Goal: Information Seeking & Learning: Learn about a topic

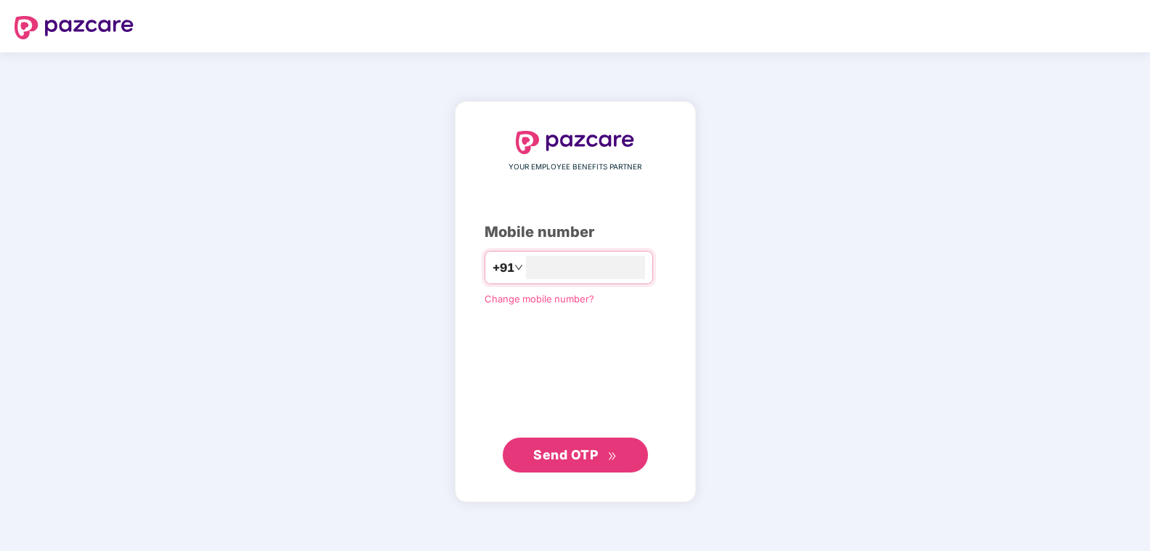
type input "**********"
click at [608, 457] on span "Send OTP" at bounding box center [575, 454] width 84 height 20
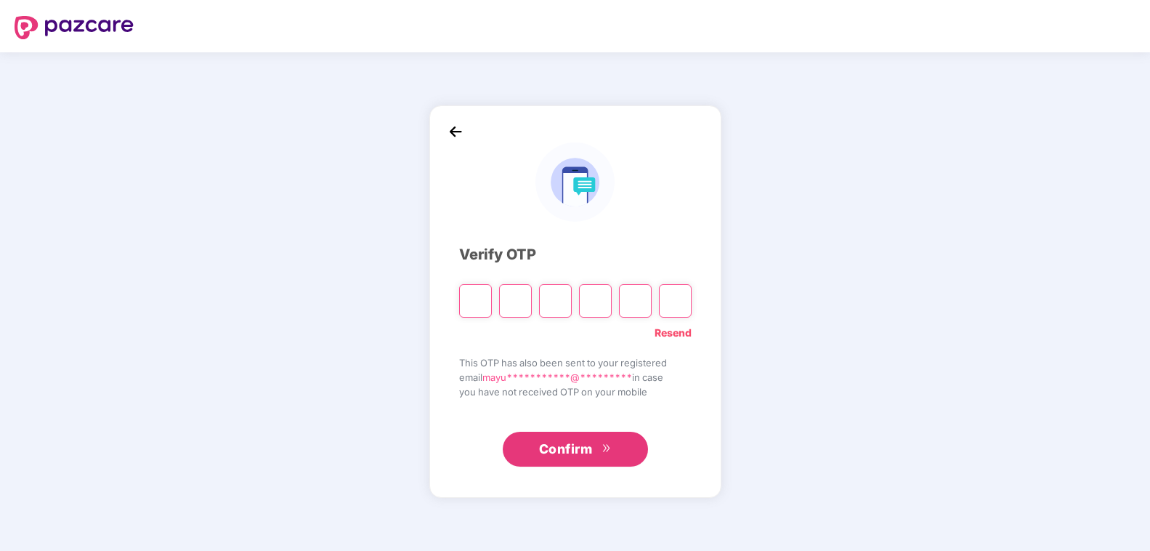
type input "*"
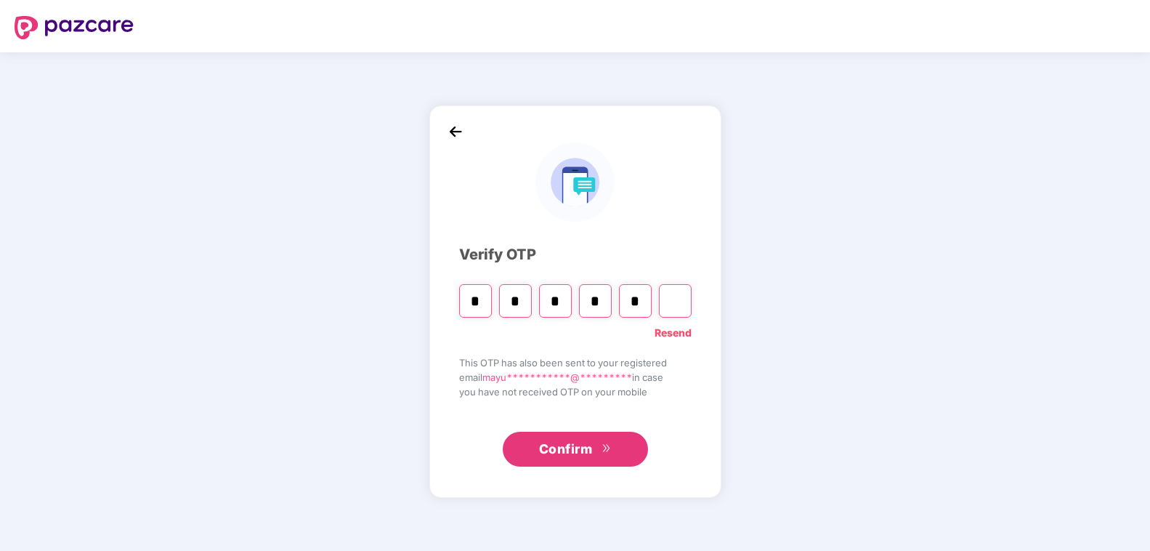
type input "*"
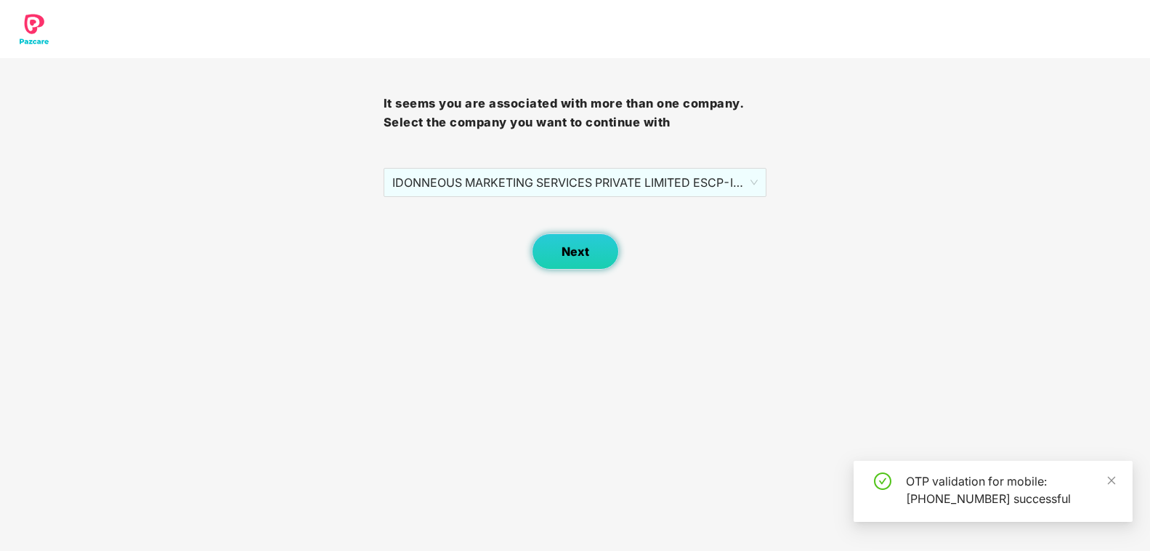
click at [569, 259] on span "Next" at bounding box center [575, 252] width 28 height 14
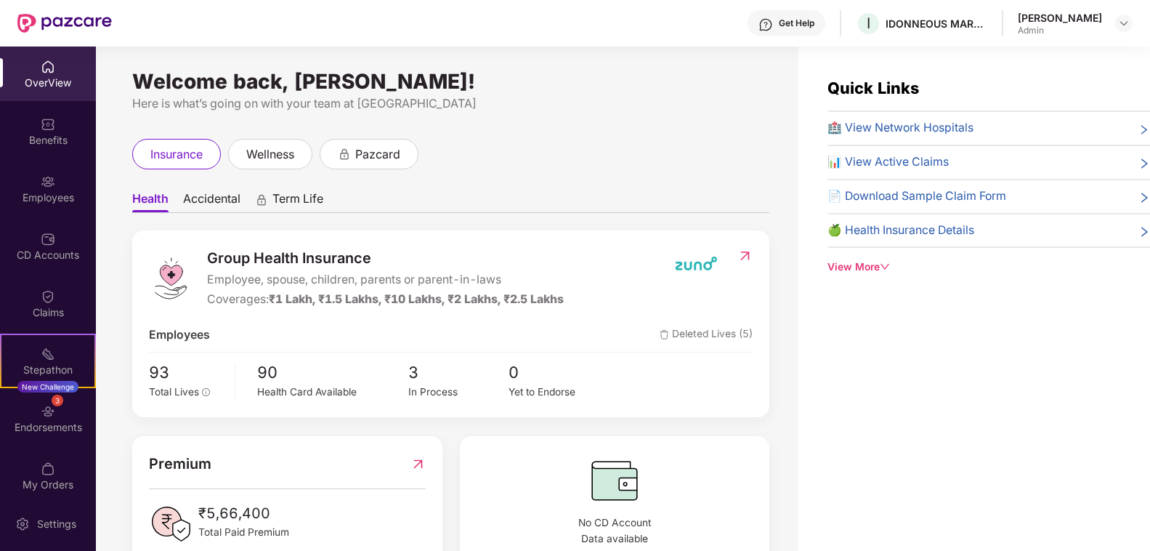
click at [881, 272] on icon "down" at bounding box center [885, 266] width 10 height 10
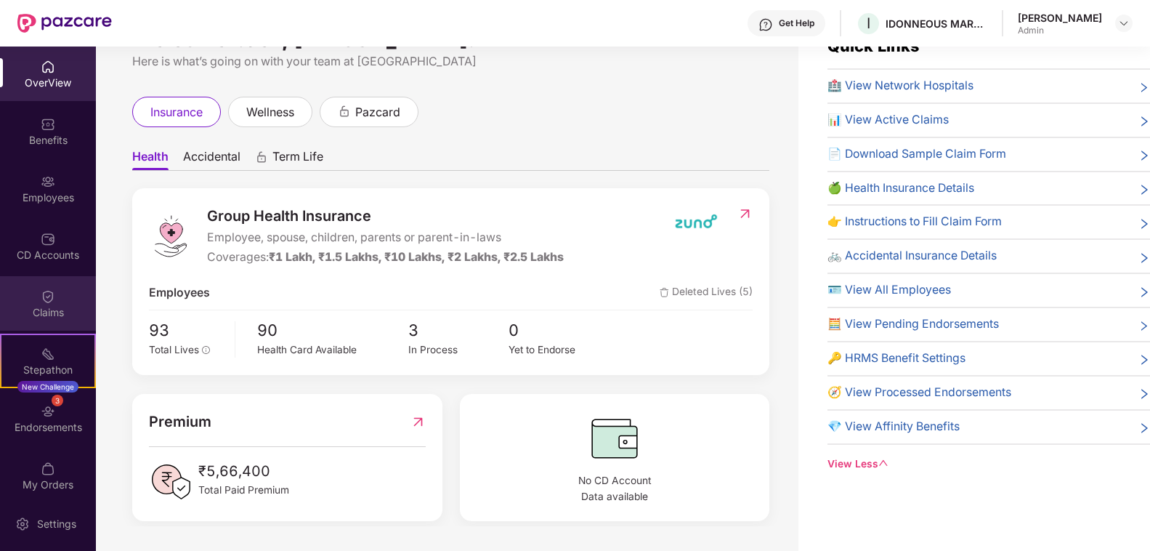
scroll to position [46, 0]
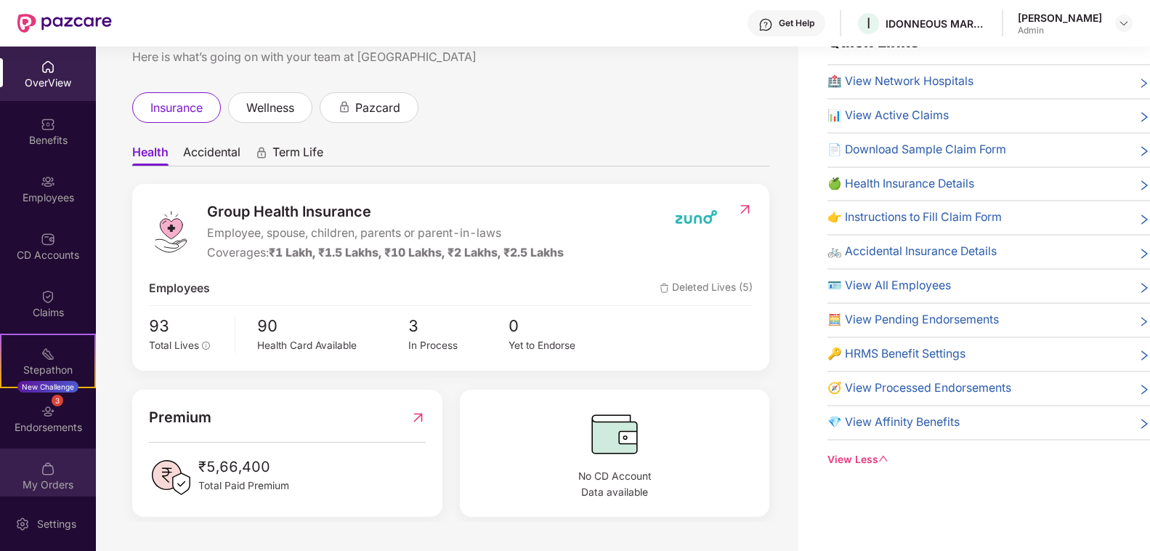
click at [62, 467] on div "My Orders" at bounding box center [48, 475] width 96 height 54
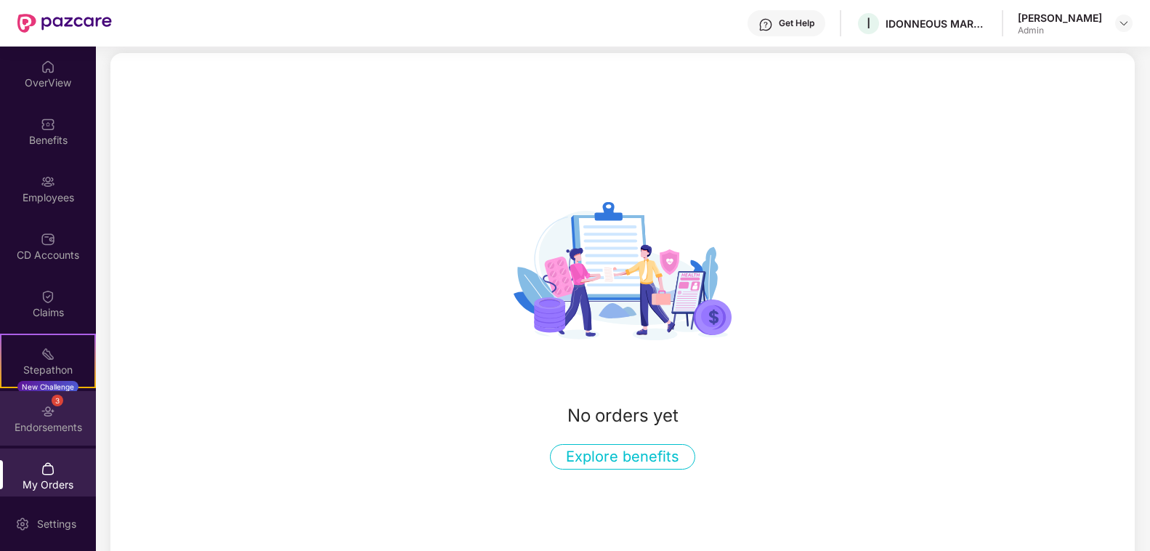
click at [57, 415] on div "3 Endorsements" at bounding box center [48, 418] width 96 height 54
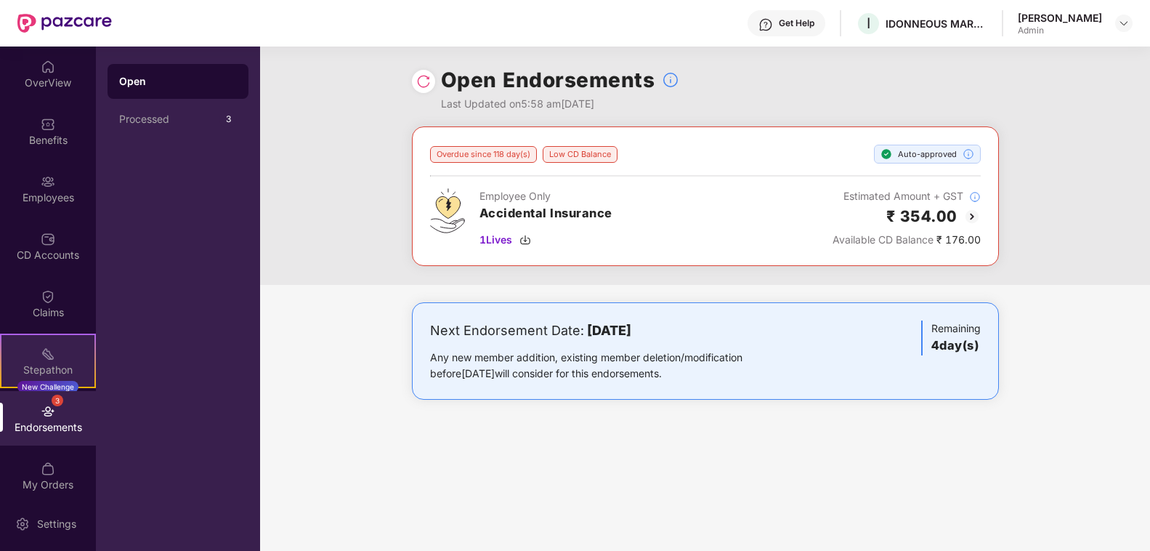
click at [55, 354] on div "Stepathon New Challenge" at bounding box center [48, 360] width 96 height 54
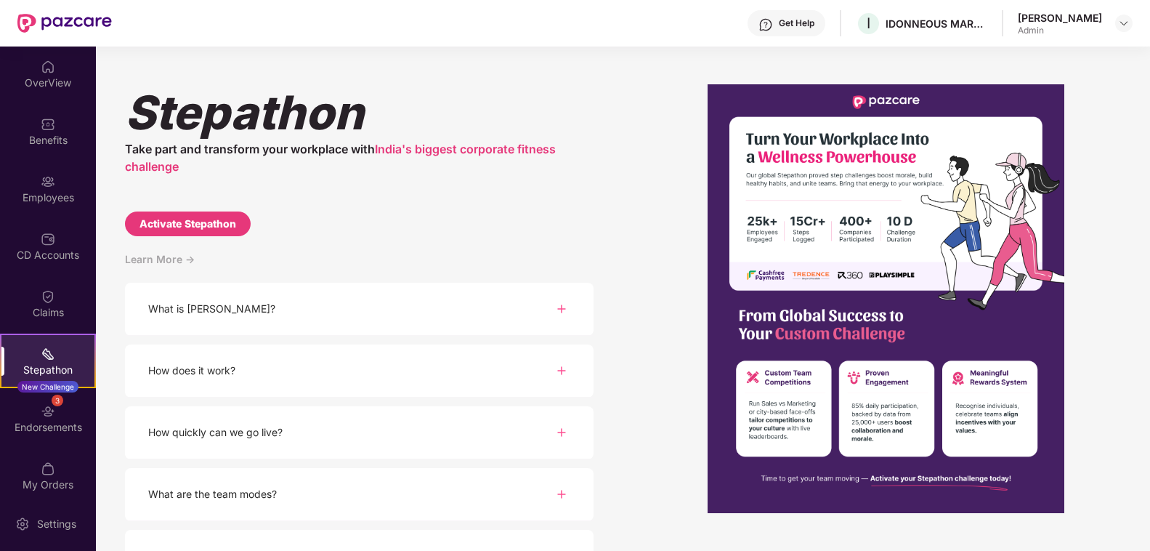
click at [55, 354] on div "Stepathon New Challenge" at bounding box center [48, 360] width 96 height 54
click at [60, 309] on div "Claims" at bounding box center [48, 312] width 96 height 15
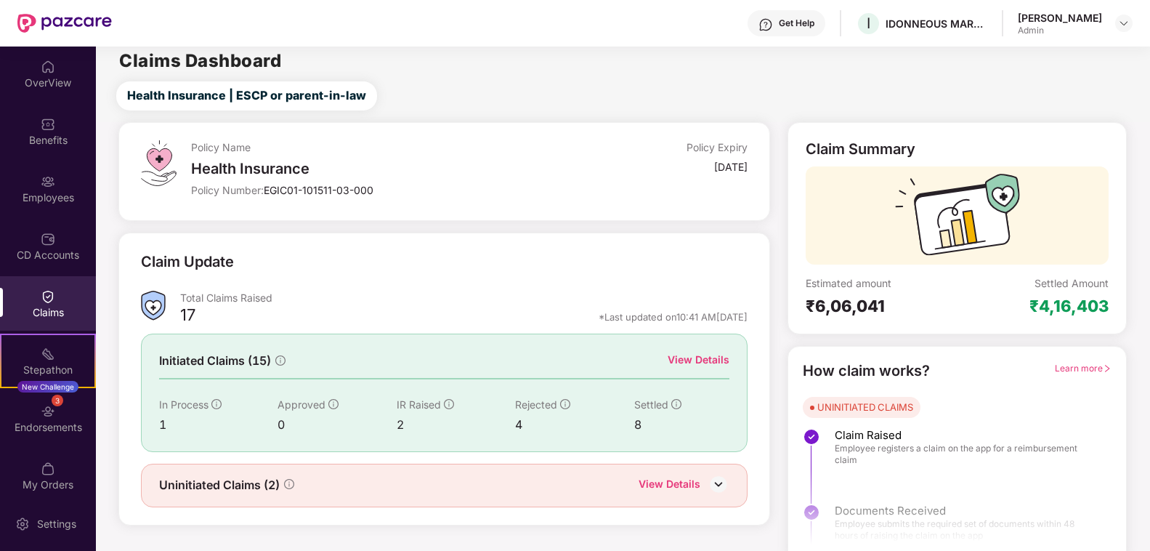
scroll to position [12, 0]
click at [702, 487] on div "Uninitiated Claims (2) View Details" at bounding box center [444, 485] width 607 height 44
click at [707, 481] on img at bounding box center [718, 484] width 22 height 22
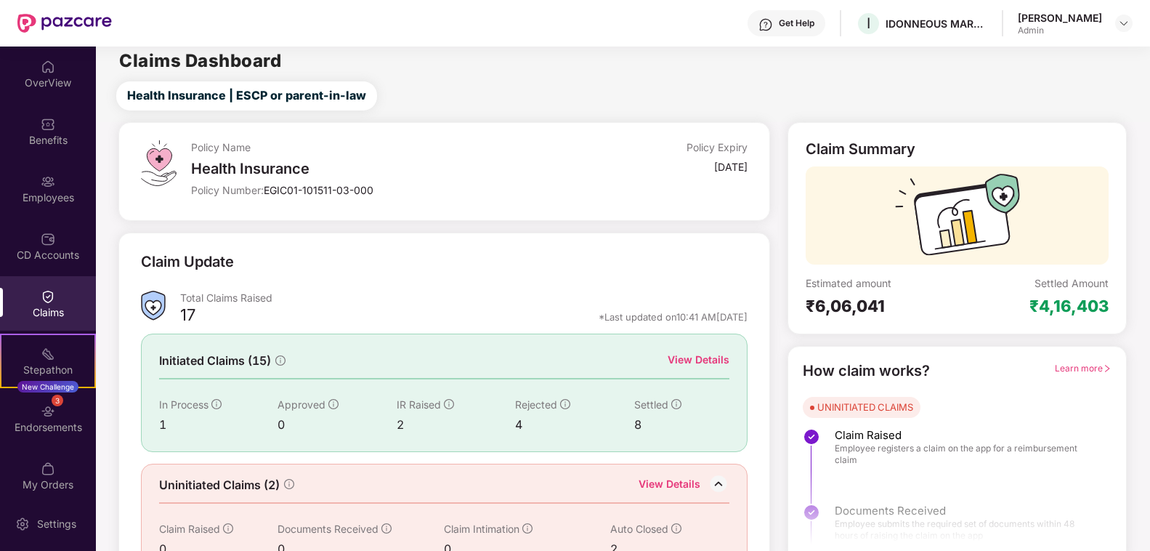
scroll to position [31, 0]
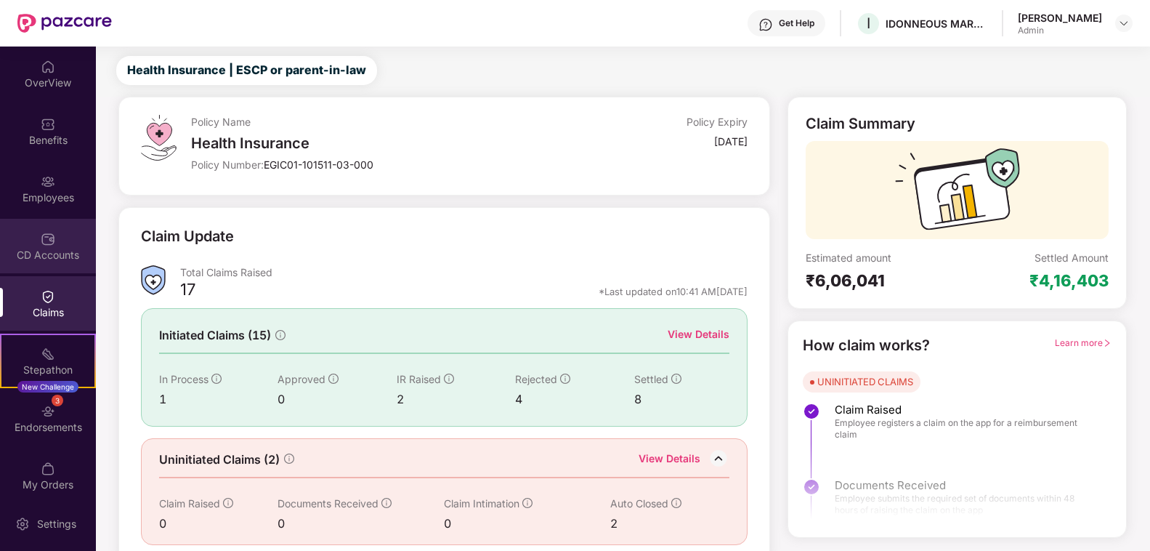
click at [47, 259] on div "CD Accounts" at bounding box center [48, 246] width 96 height 54
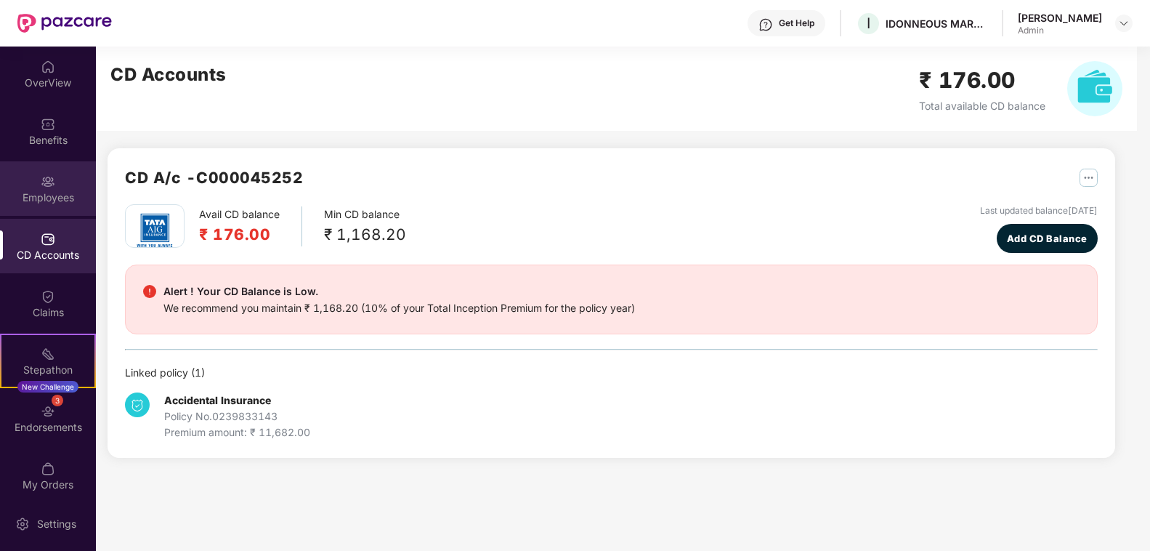
click at [73, 190] on div "Employees" at bounding box center [48, 197] width 96 height 15
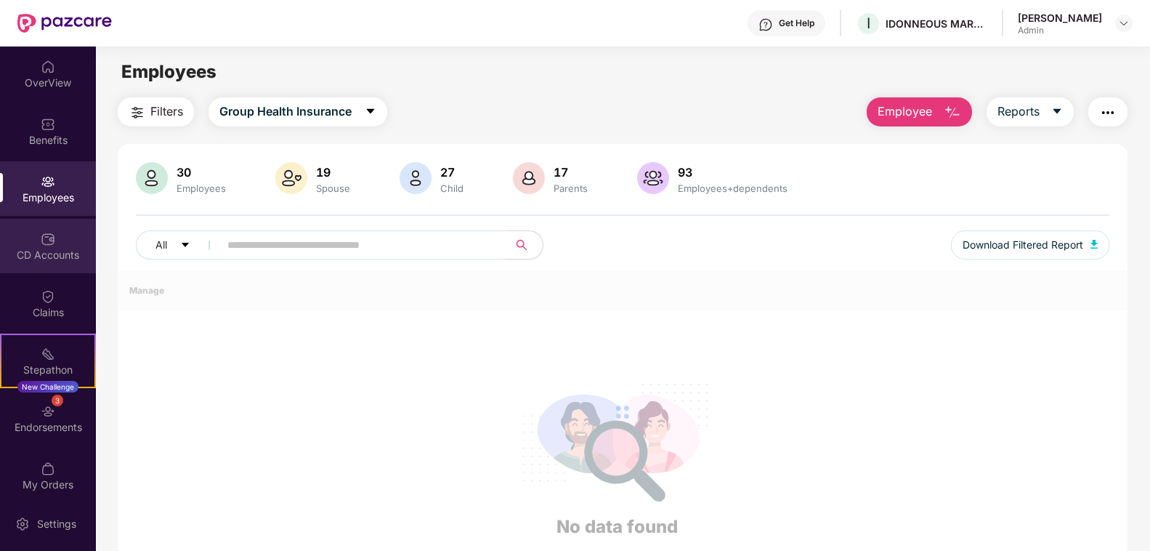
click at [72, 223] on div "CD Accounts" at bounding box center [48, 246] width 96 height 54
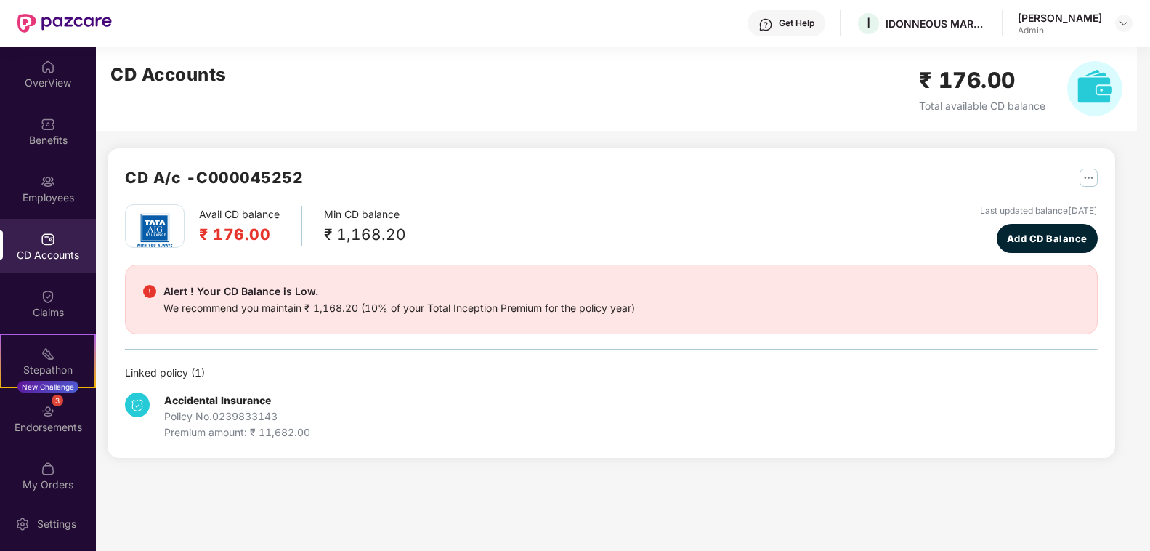
click at [181, 435] on div "Premium amount: ₹ 11,682.00" at bounding box center [237, 432] width 146 height 16
click at [195, 423] on div "Policy No. 0239833143" at bounding box center [237, 416] width 146 height 16
click at [219, 392] on div "Accidental Insurance Policy No. 0239833143 Premium amount: ₹ 11,682.00" at bounding box center [237, 416] width 146 height 48
click at [206, 397] on b "Accidental Insurance" at bounding box center [217, 400] width 107 height 12
click at [190, 377] on div "Linked policy ( 1 )" at bounding box center [611, 373] width 973 height 16
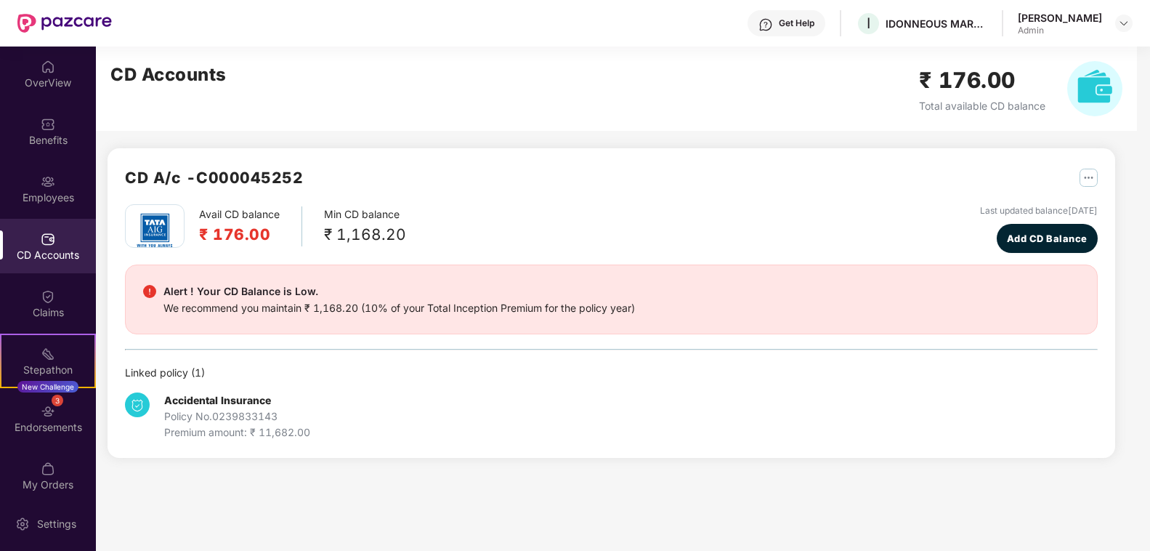
click at [81, 240] on div "CD Accounts" at bounding box center [48, 246] width 96 height 54
click at [78, 203] on div "Employees" at bounding box center [48, 197] width 96 height 15
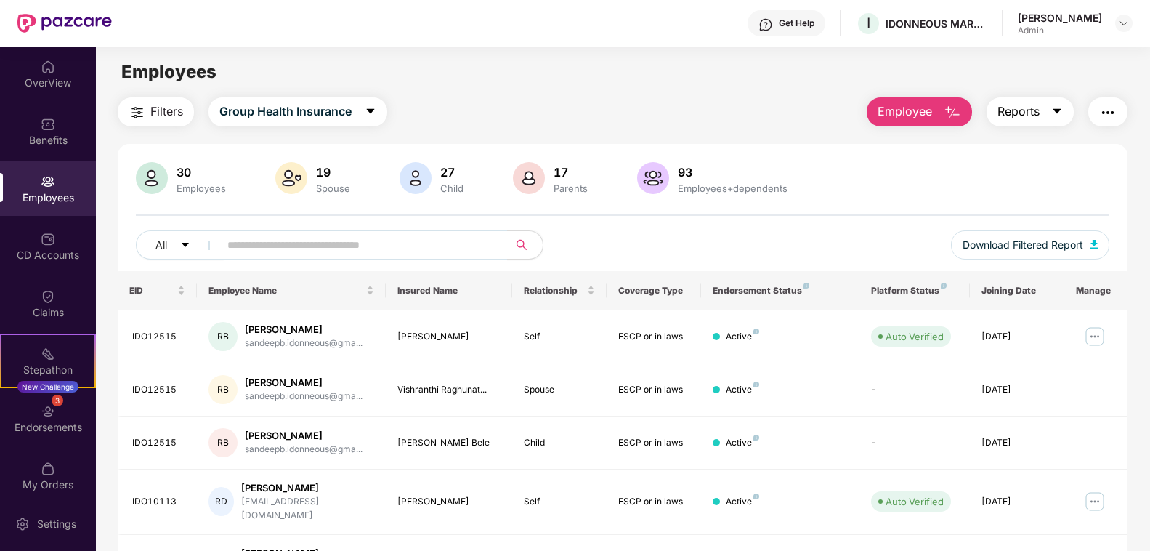
click at [1051, 114] on icon "caret-down" at bounding box center [1057, 111] width 12 height 12
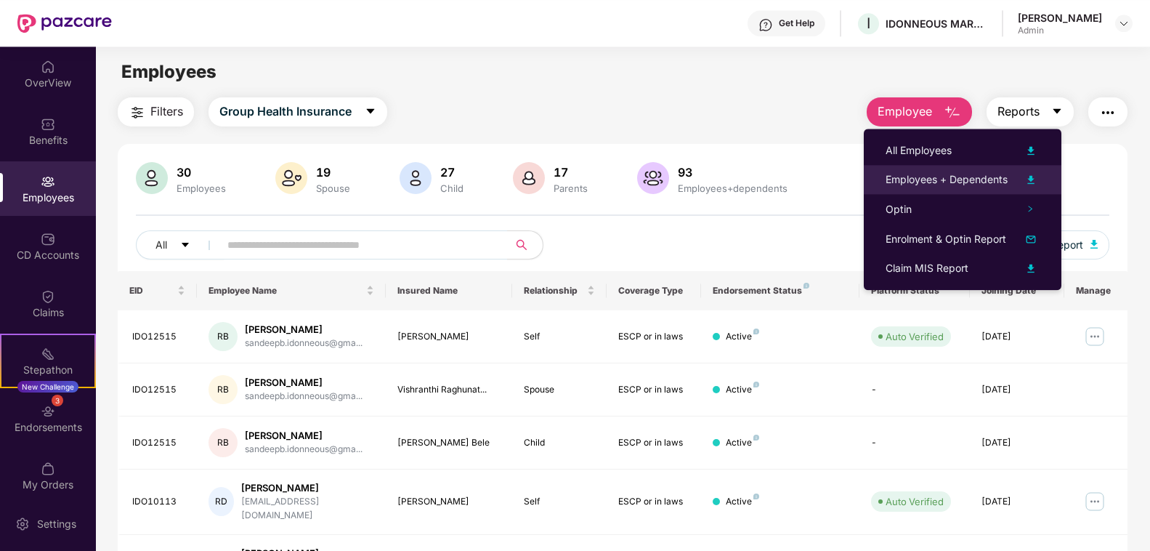
scroll to position [12, 0]
click at [1100, 172] on div "30 Employees 19 Spouse 27 Child 17 Parents 93 Employees+dependents All Download…" at bounding box center [623, 216] width 1010 height 109
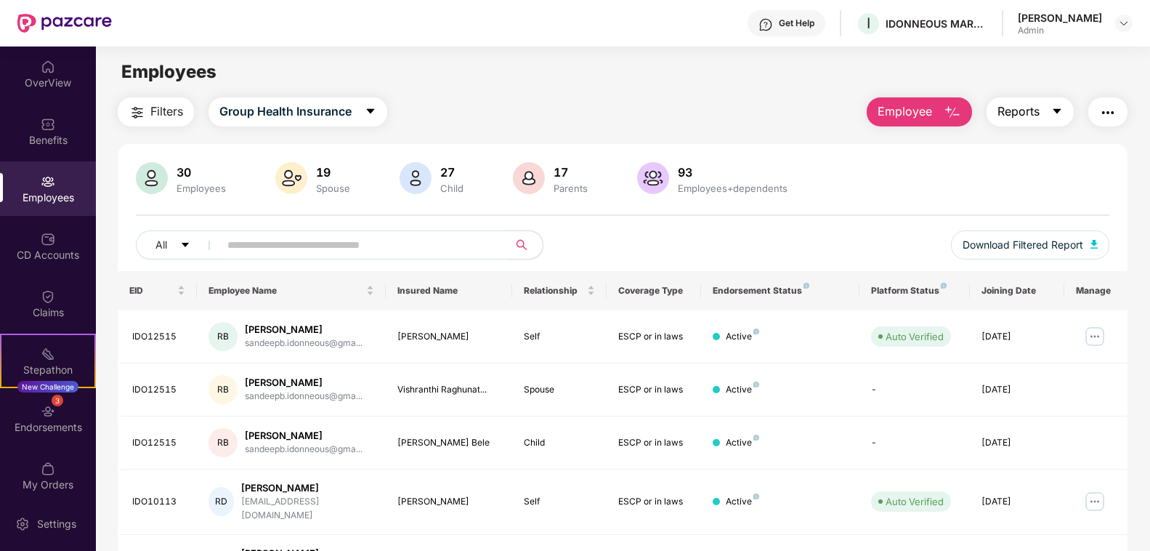
click at [1051, 105] on icon "caret-down" at bounding box center [1057, 111] width 12 height 12
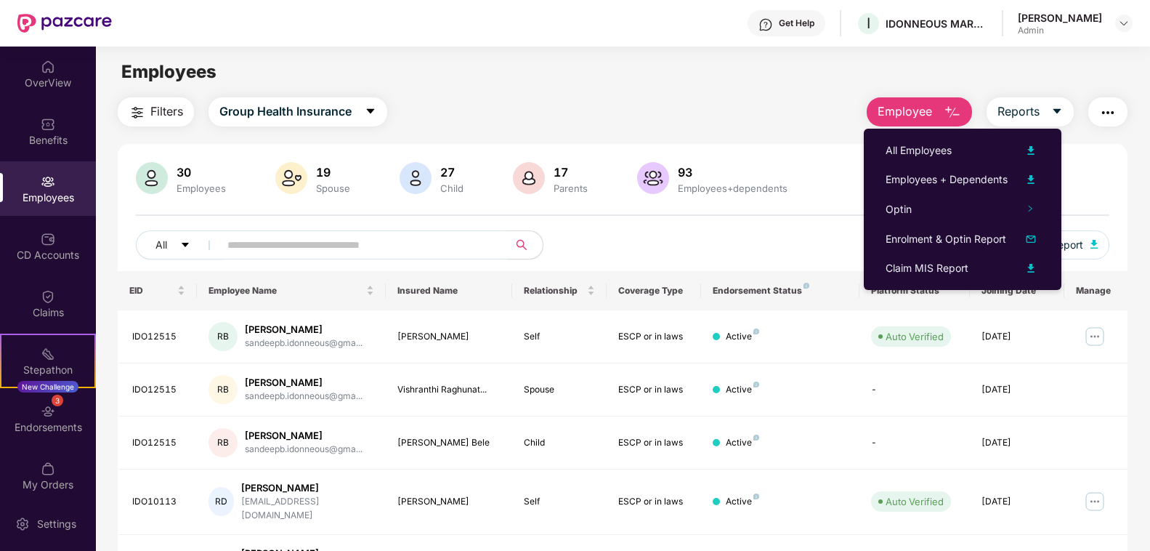
click at [1099, 108] on img "button" at bounding box center [1107, 112] width 17 height 17
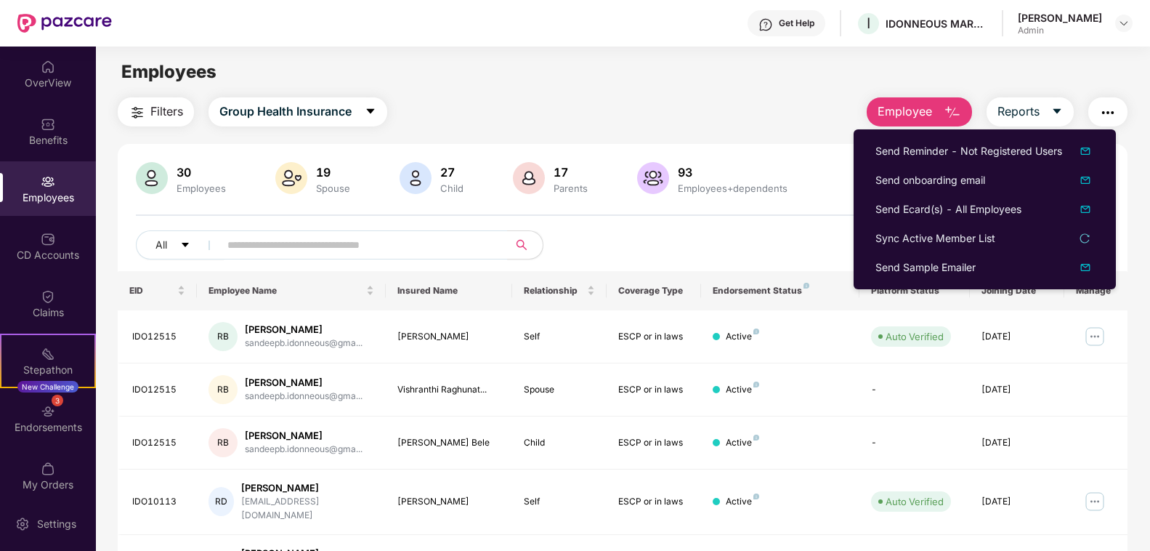
click at [1099, 108] on img "button" at bounding box center [1107, 112] width 17 height 17
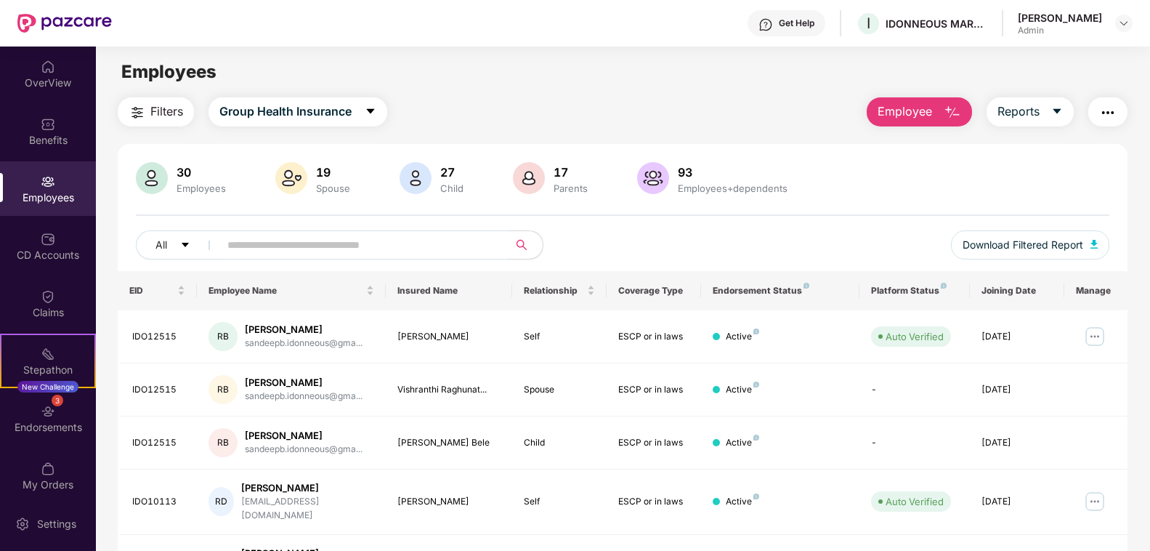
click at [1099, 108] on img "button" at bounding box center [1107, 112] width 17 height 17
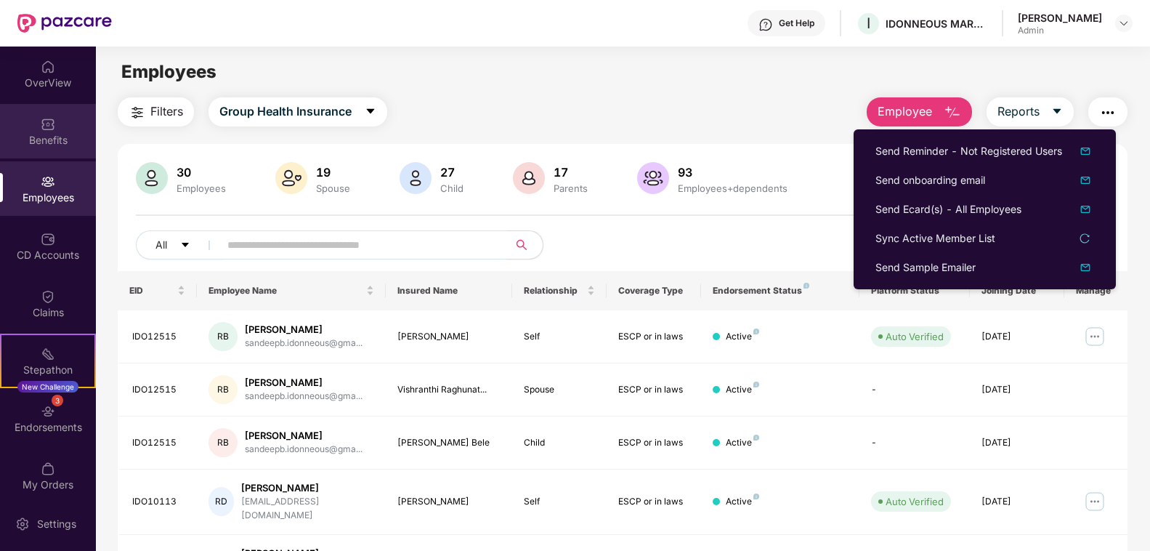
click at [30, 110] on div "Benefits" at bounding box center [48, 131] width 96 height 54
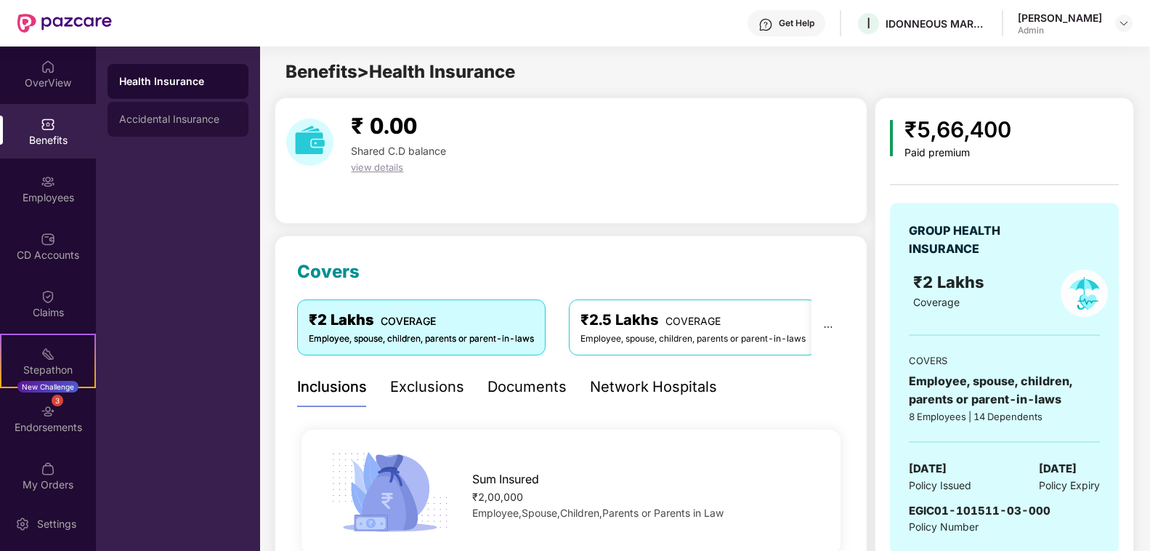
click at [183, 113] on div "Accidental Insurance" at bounding box center [178, 119] width 118 height 12
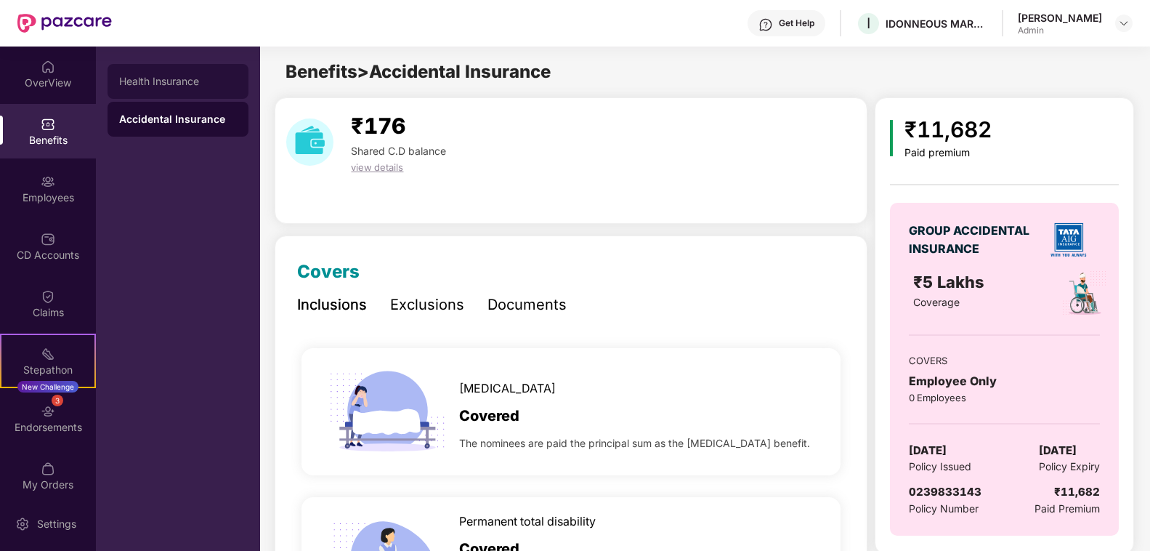
click at [186, 76] on div "Health Insurance" at bounding box center [178, 81] width 141 height 35
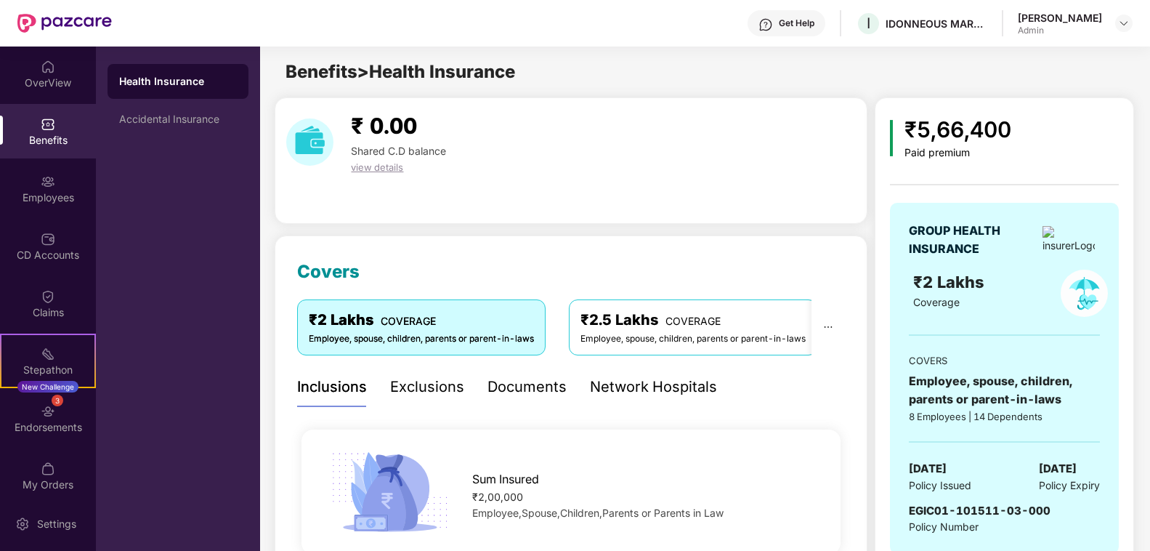
click at [511, 376] on div "Documents" at bounding box center [526, 387] width 79 height 23
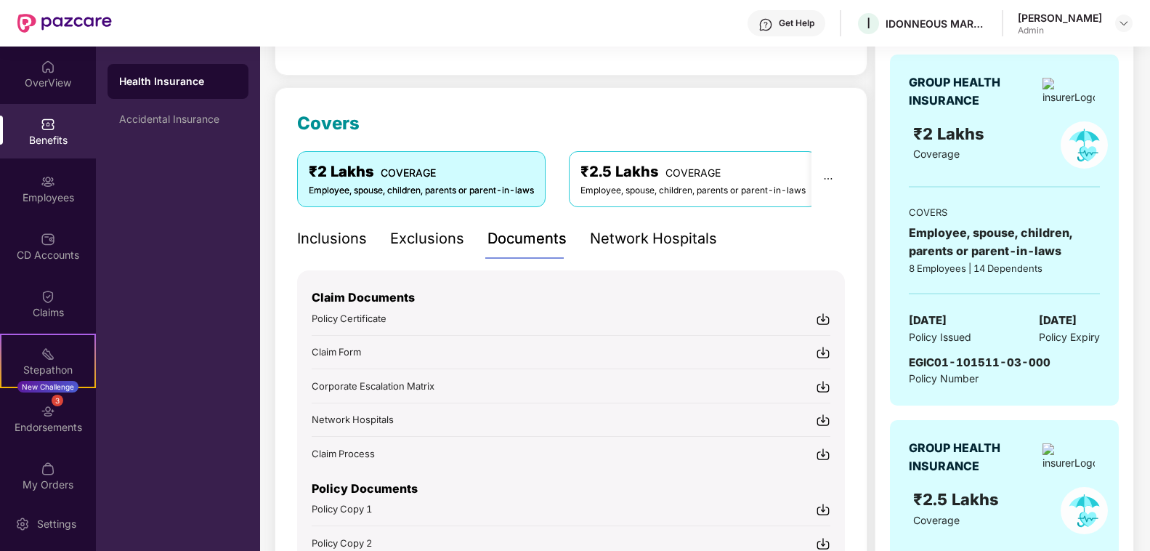
scroll to position [296, 0]
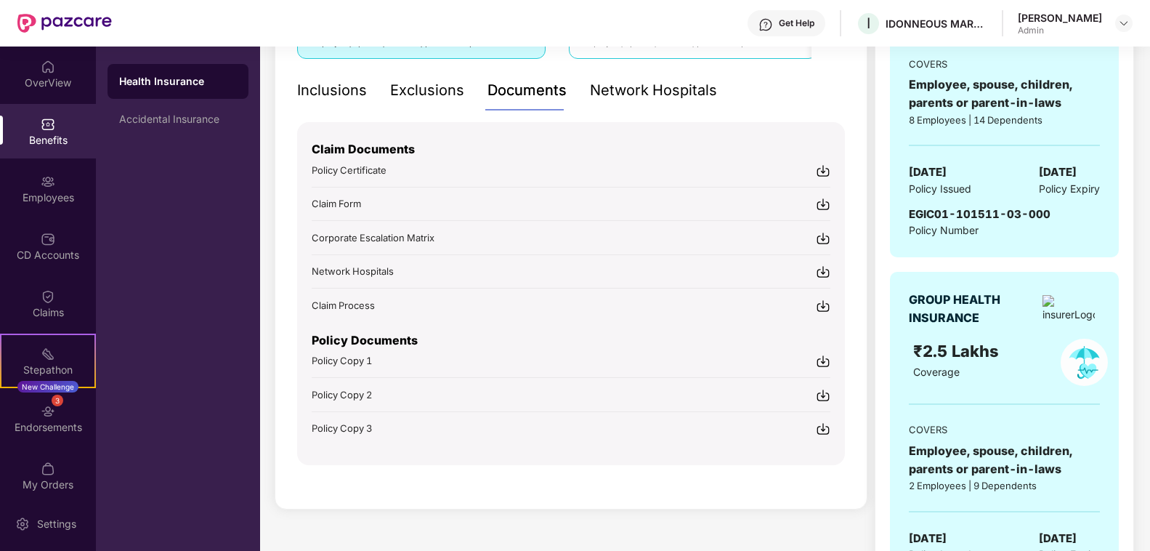
click at [830, 354] on img at bounding box center [823, 361] width 15 height 15
click at [830, 388] on img at bounding box center [823, 395] width 15 height 15
click at [830, 421] on img at bounding box center [823, 428] width 15 height 15
